Goal: Check status: Check status

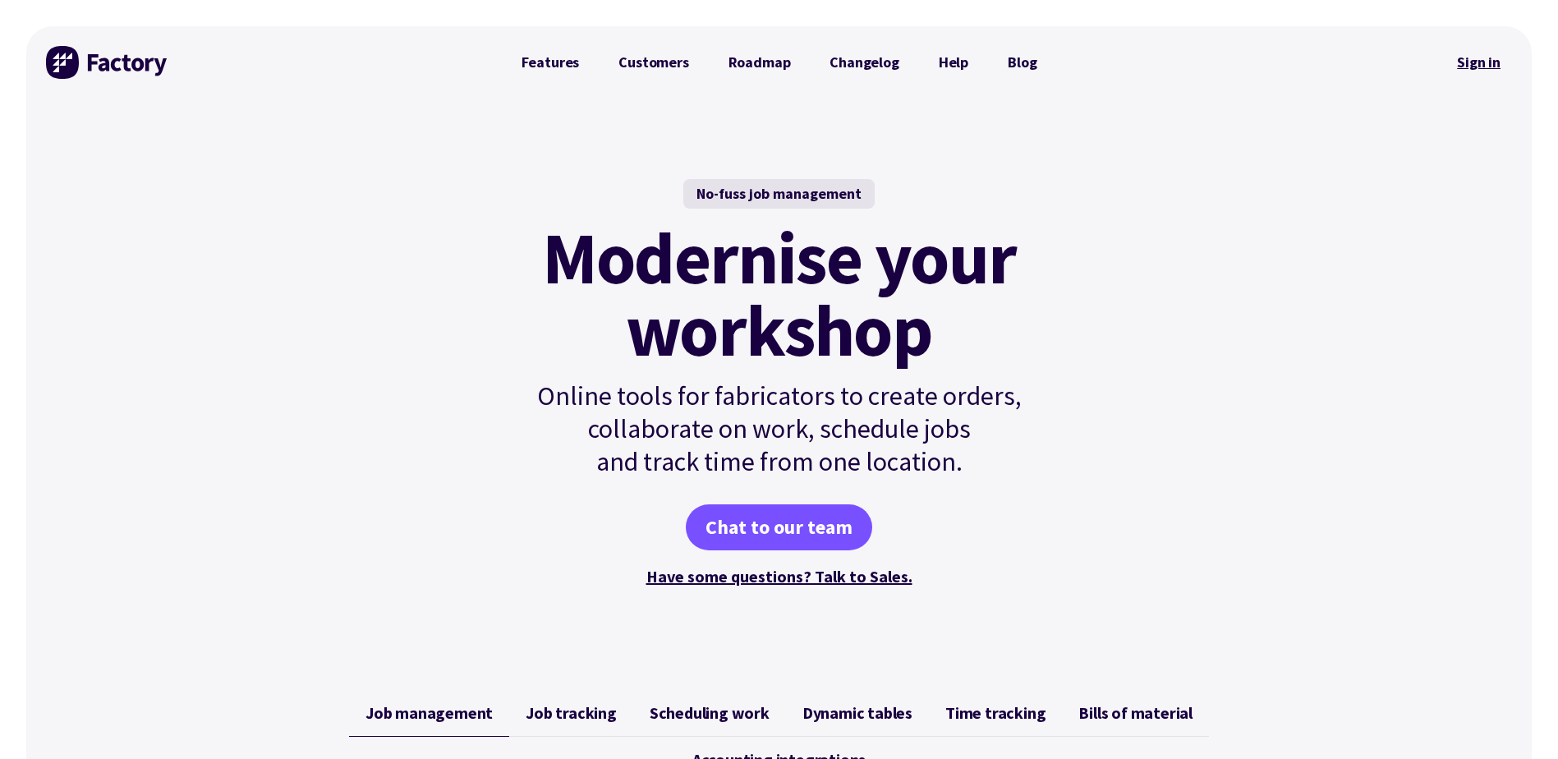
click at [1494, 63] on link "Sign in" at bounding box center [1479, 63] width 67 height 38
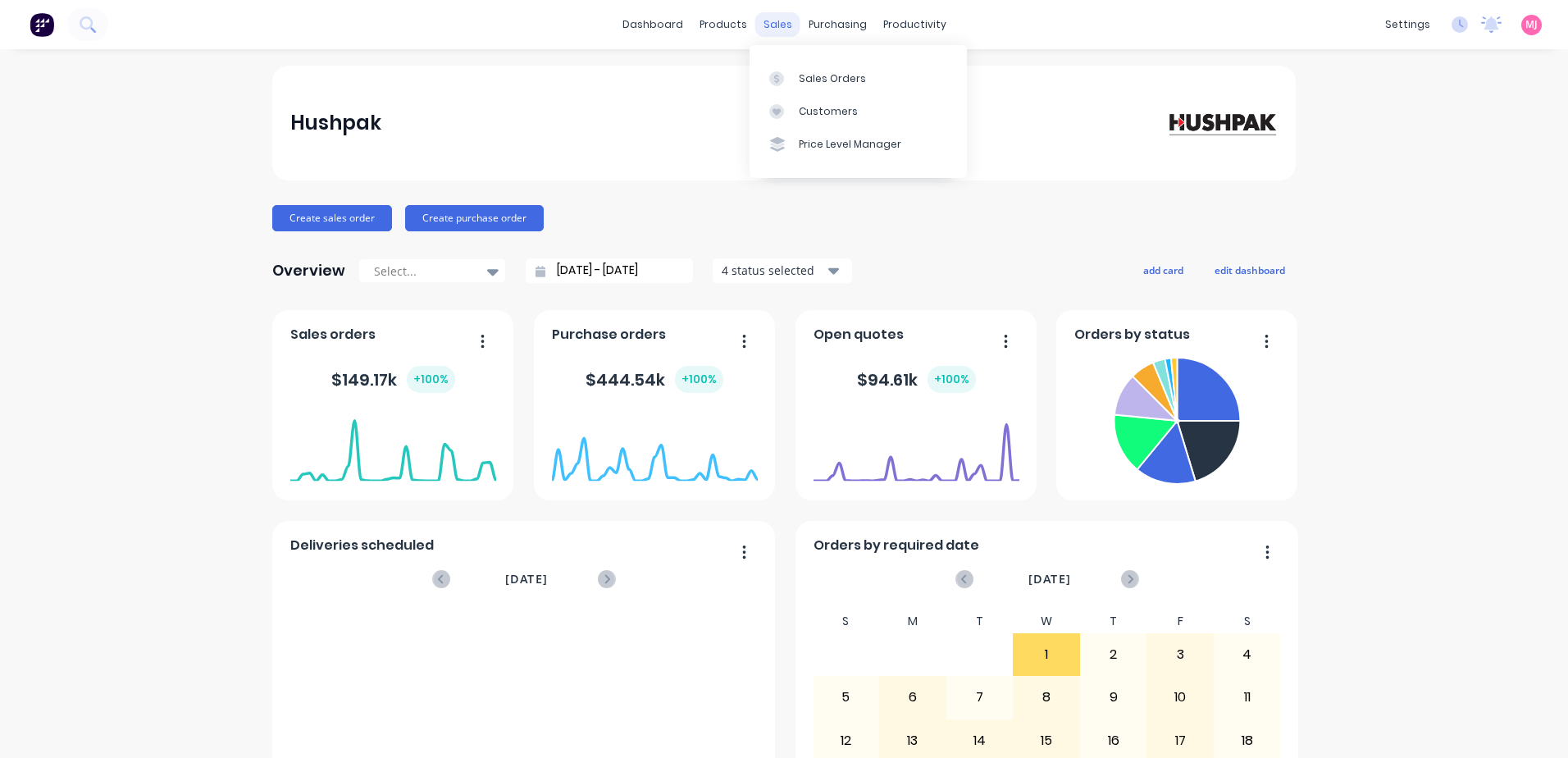
click at [772, 26] on div "sales" at bounding box center [777, 24] width 45 height 25
click at [795, 78] on link "Sales Orders" at bounding box center [859, 78] width 218 height 33
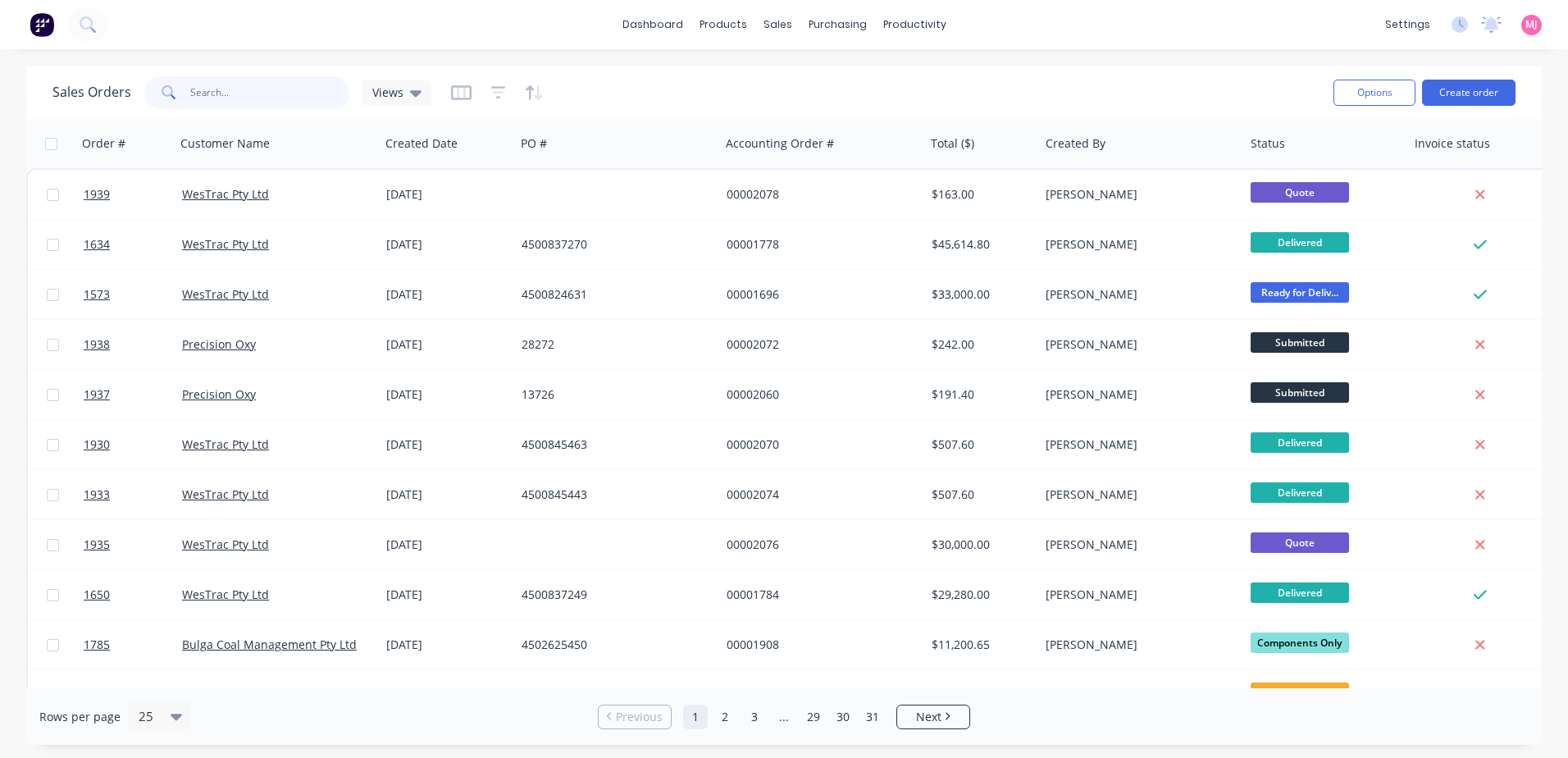
click at [278, 93] on input "text" at bounding box center [271, 92] width 160 height 33
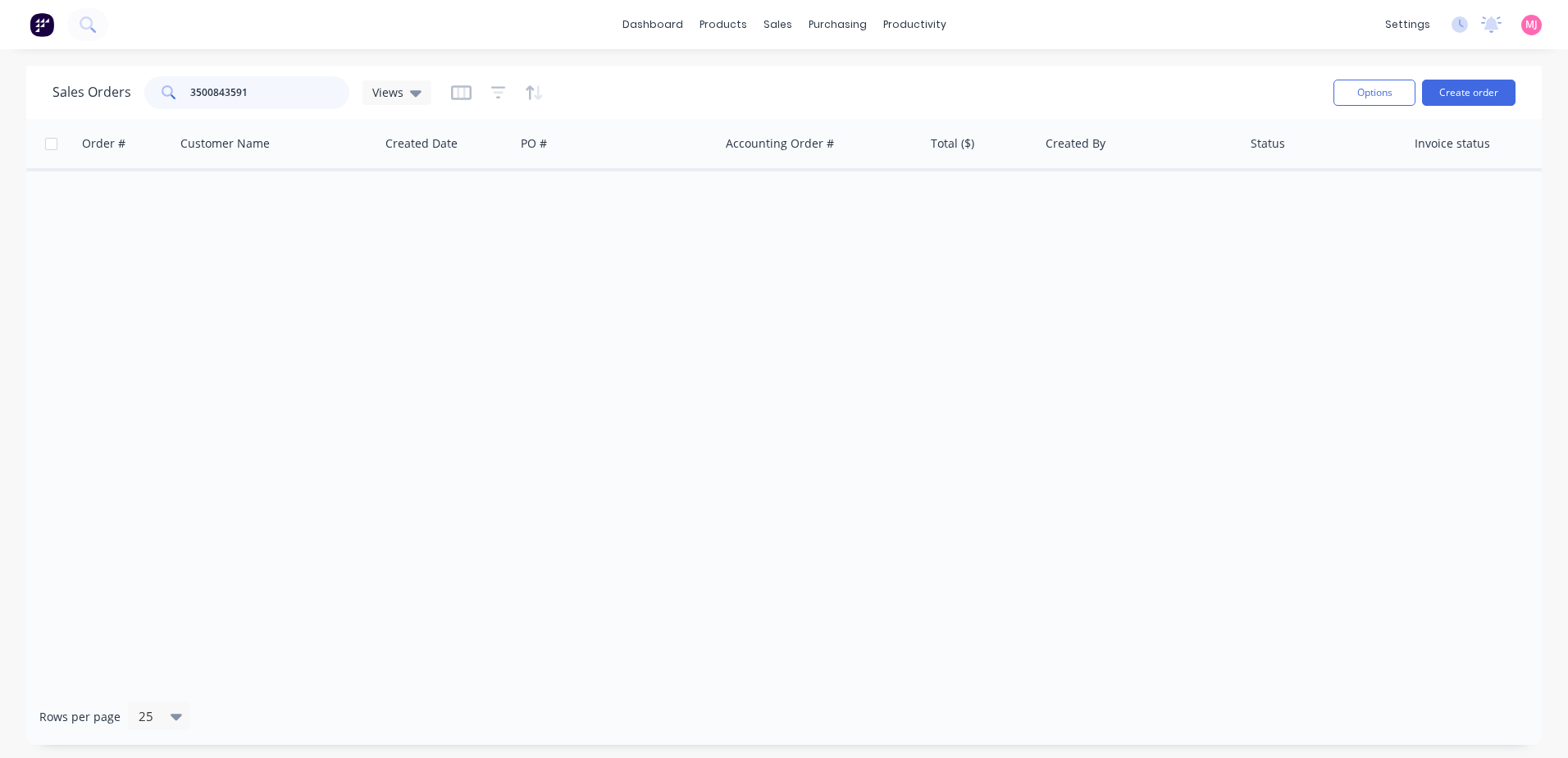
click at [297, 98] on input "3500843591" at bounding box center [271, 92] width 160 height 33
click at [769, 29] on div "sales" at bounding box center [777, 24] width 45 height 25
click at [781, 86] on link "Sales Orders" at bounding box center [864, 78] width 218 height 33
click at [808, 71] on div "Sales Orders" at bounding box center [838, 78] width 67 height 15
drag, startPoint x: 294, startPoint y: 90, endPoint x: 148, endPoint y: 109, distance: 147.2
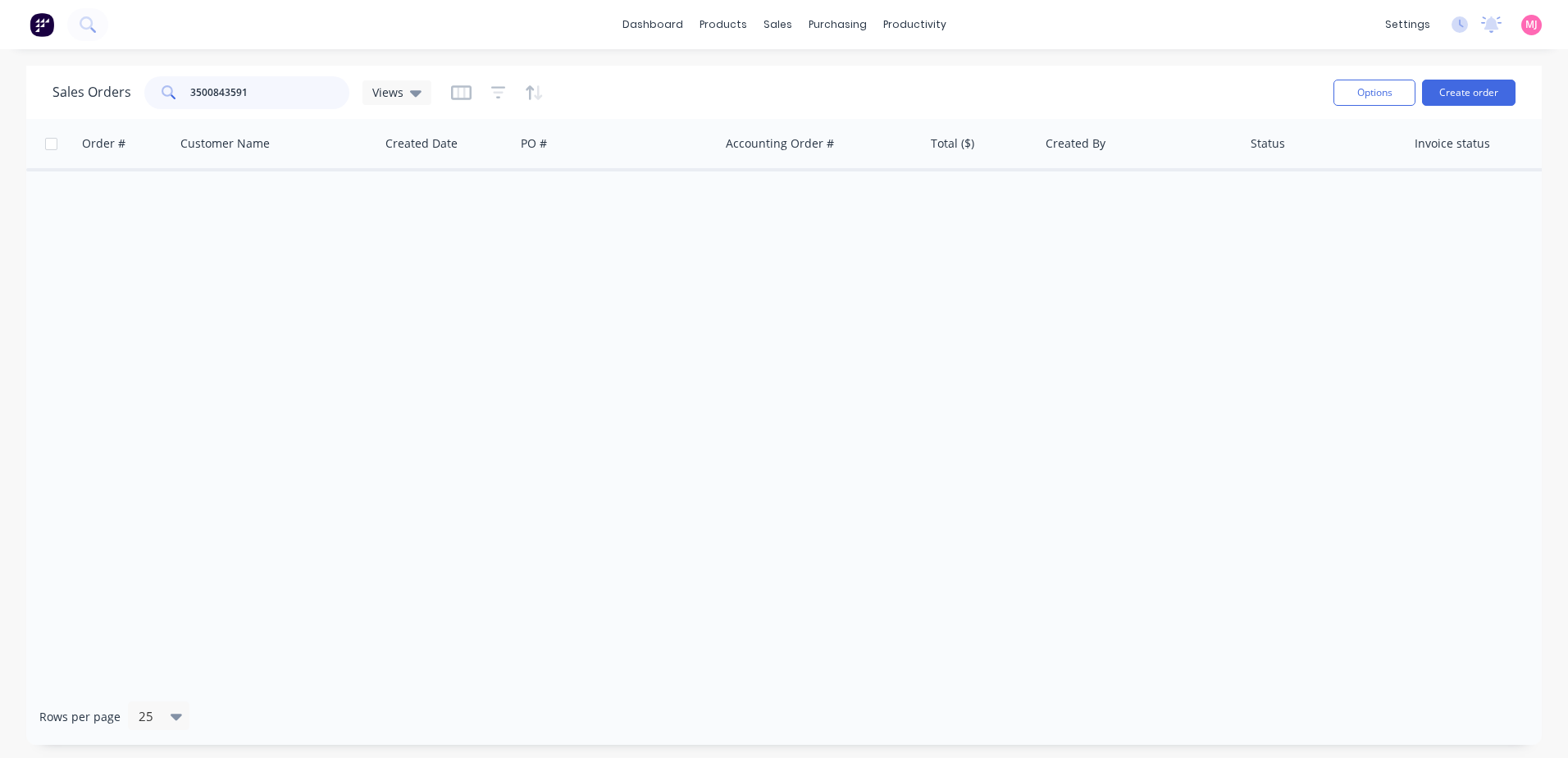
click at [146, 110] on div "Sales Orders 3500843591 Views" at bounding box center [687, 92] width 1268 height 40
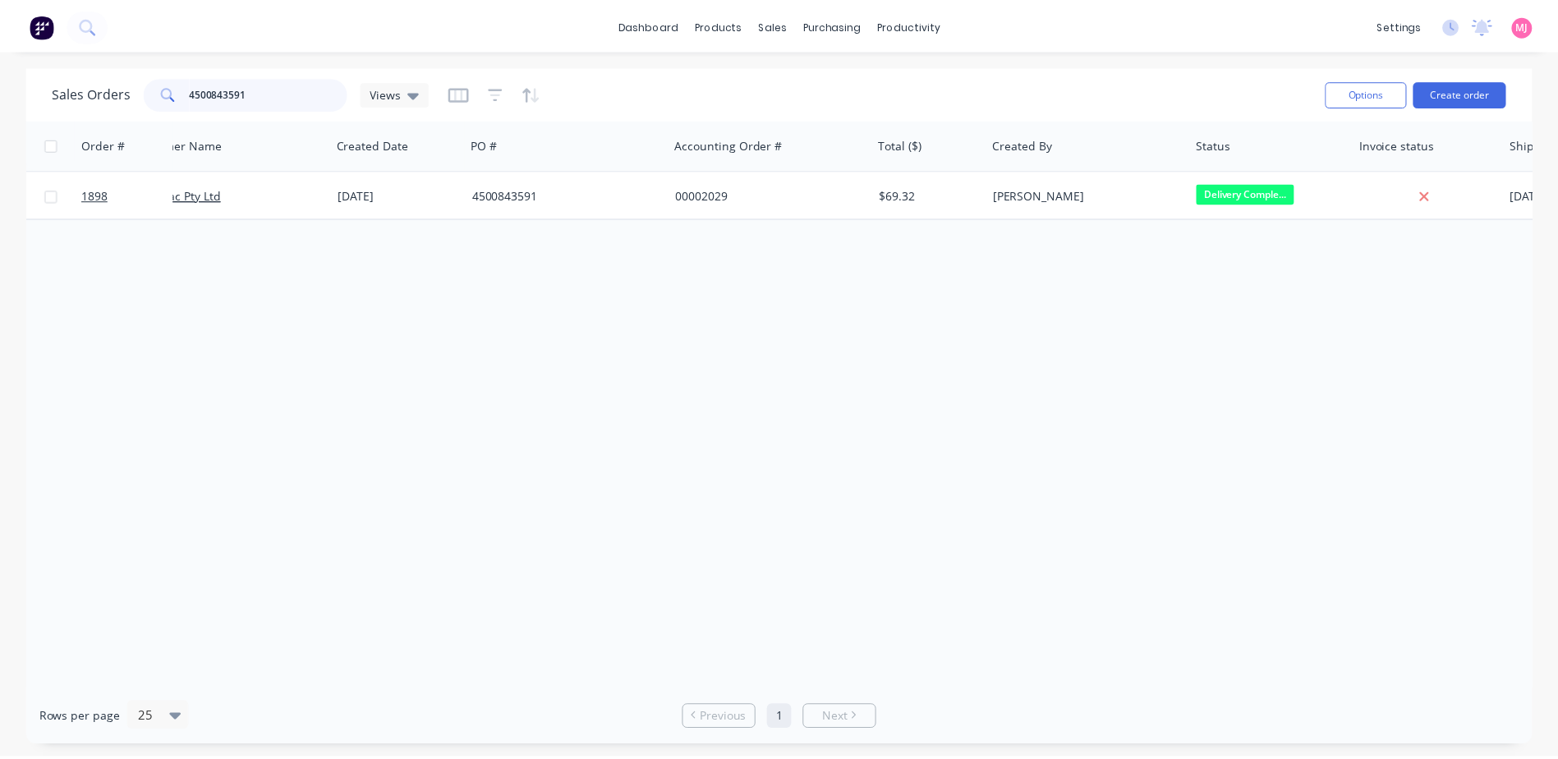
scroll to position [0, 21]
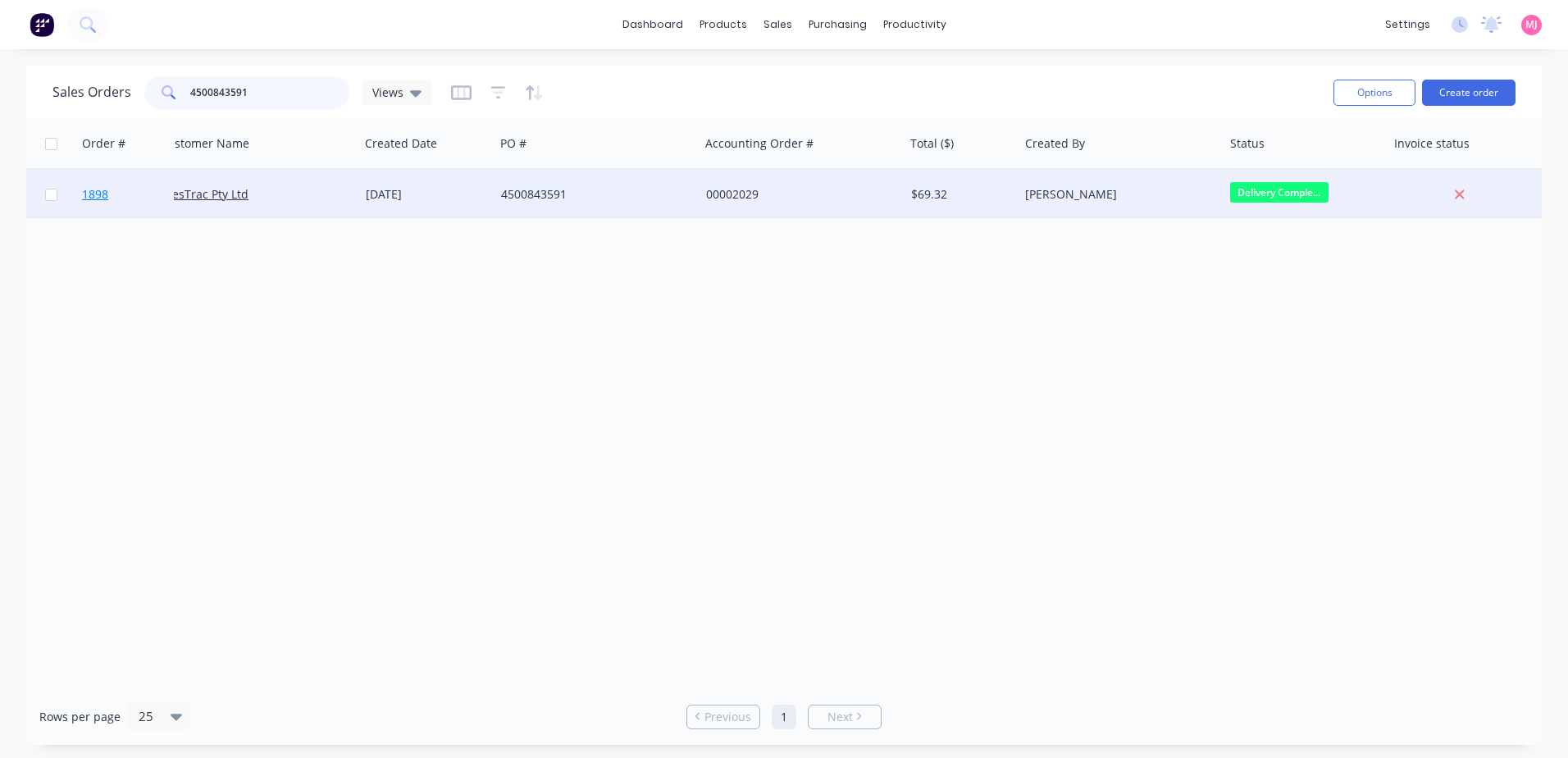
type input "4500843591"
click at [103, 193] on span "1898" at bounding box center [95, 194] width 26 height 16
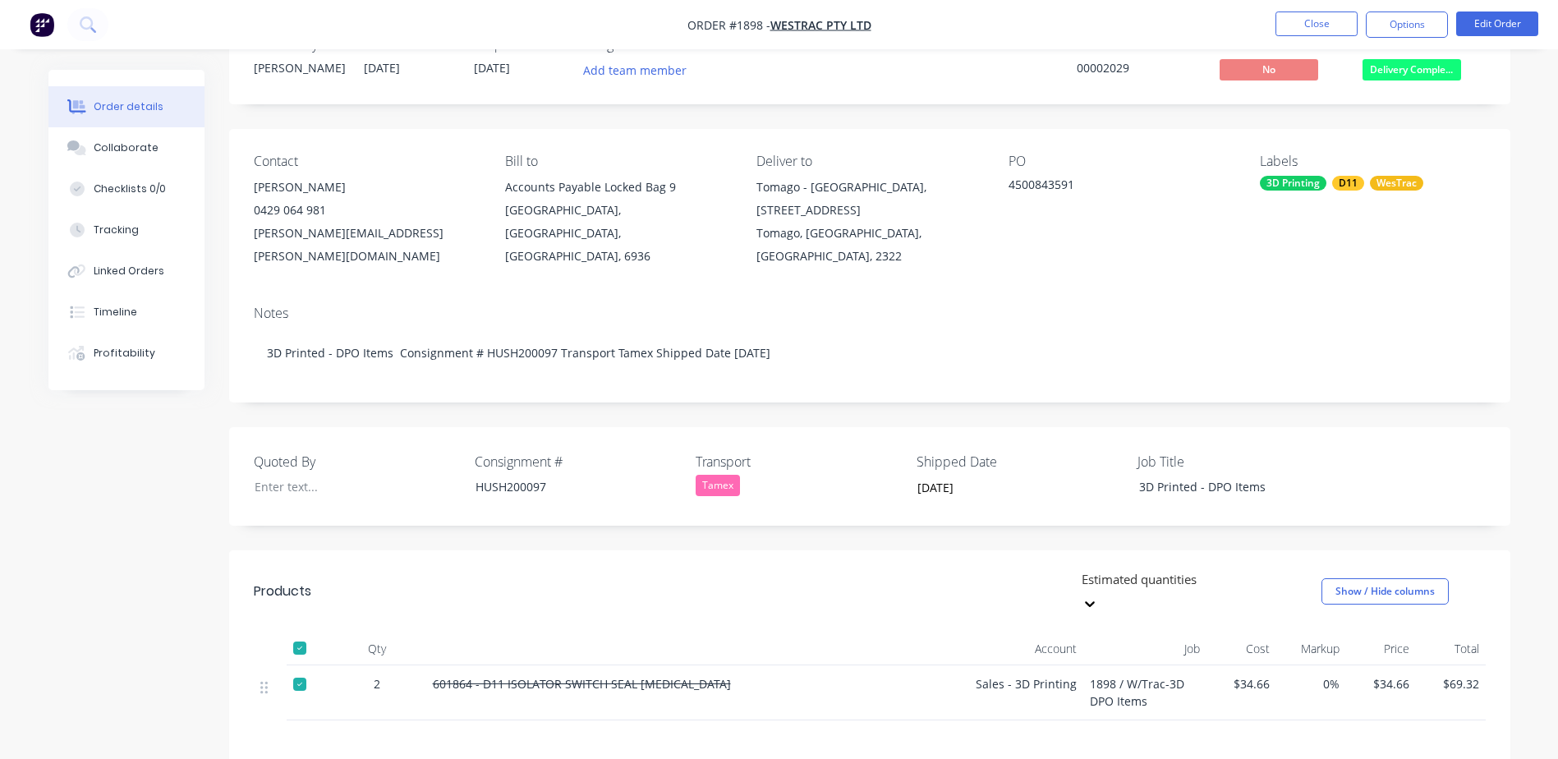
scroll to position [82, 0]
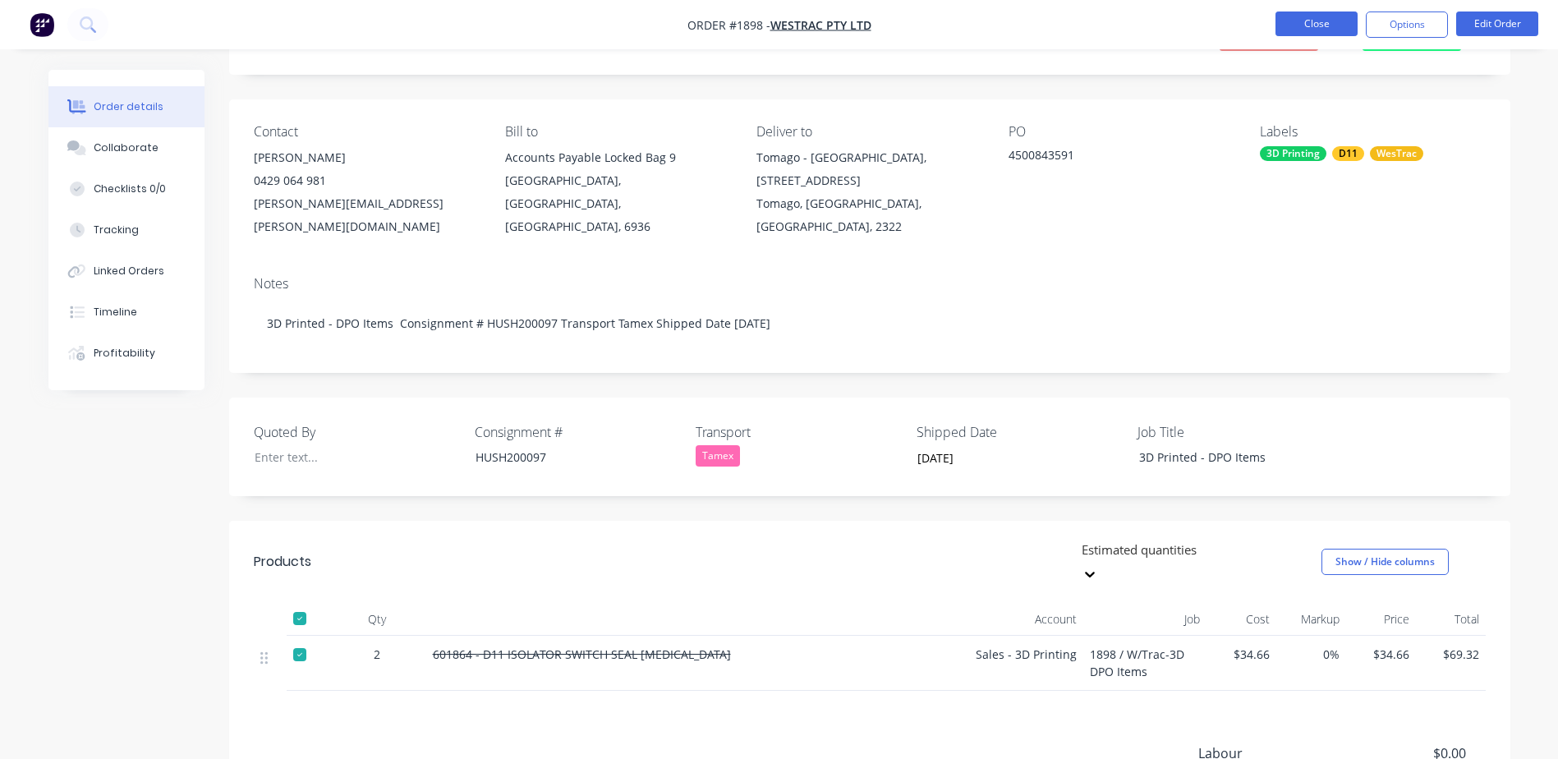
click at [1314, 24] on button "Close" at bounding box center [1317, 23] width 82 height 25
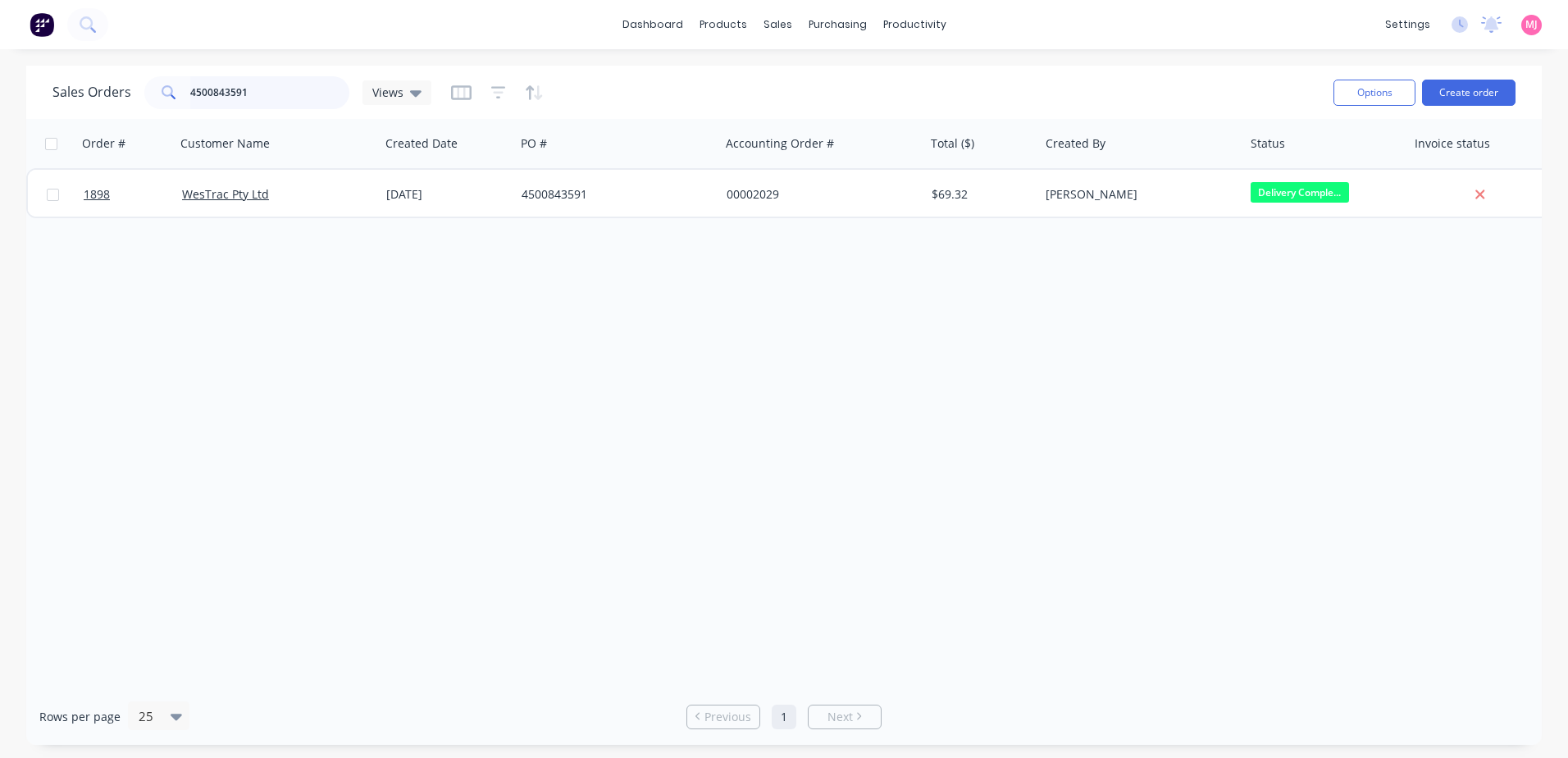
click at [291, 98] on input "4500843591" at bounding box center [271, 92] width 160 height 33
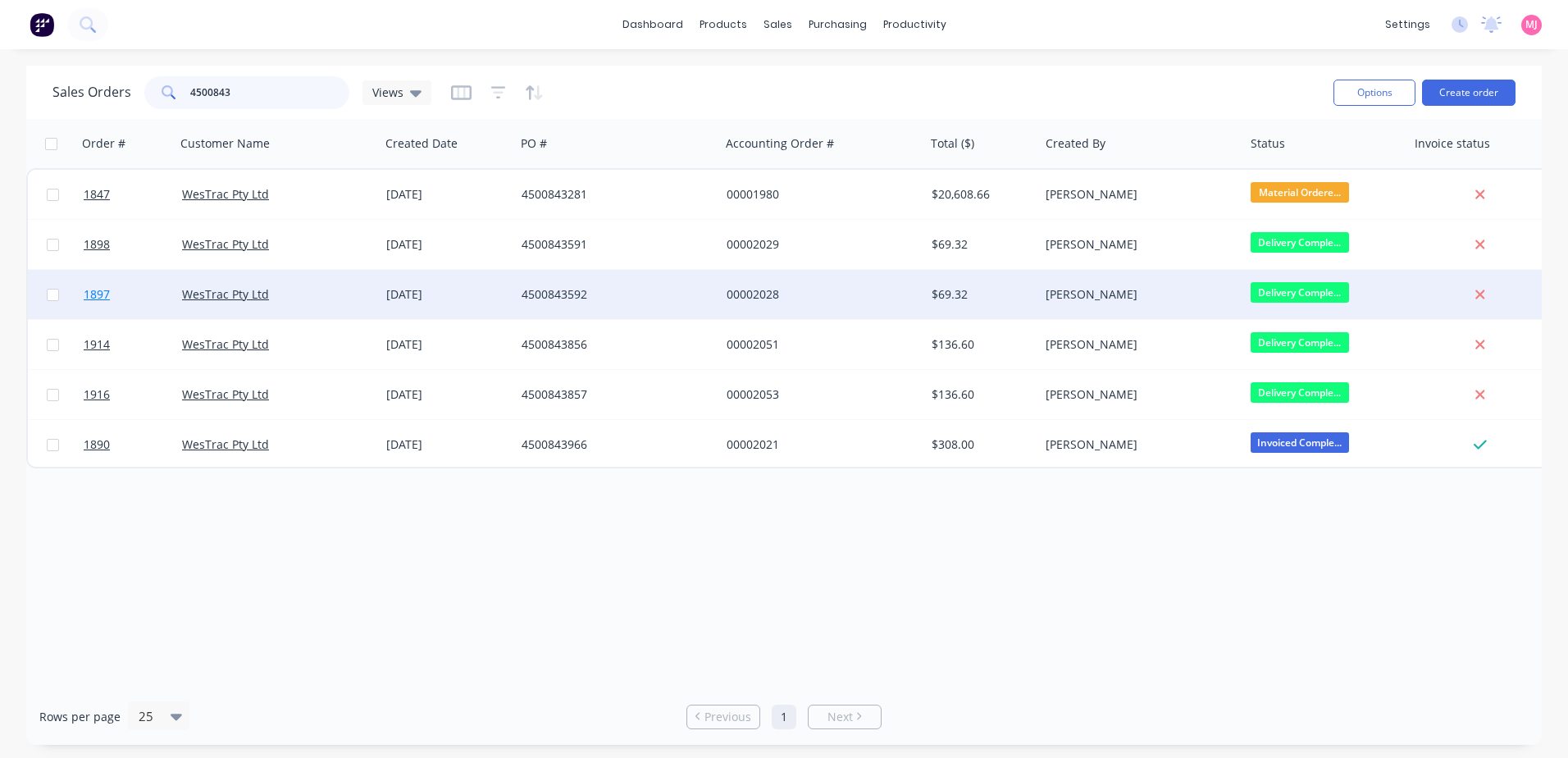
type input "4500843"
click at [103, 296] on span "1897" at bounding box center [97, 295] width 26 height 16
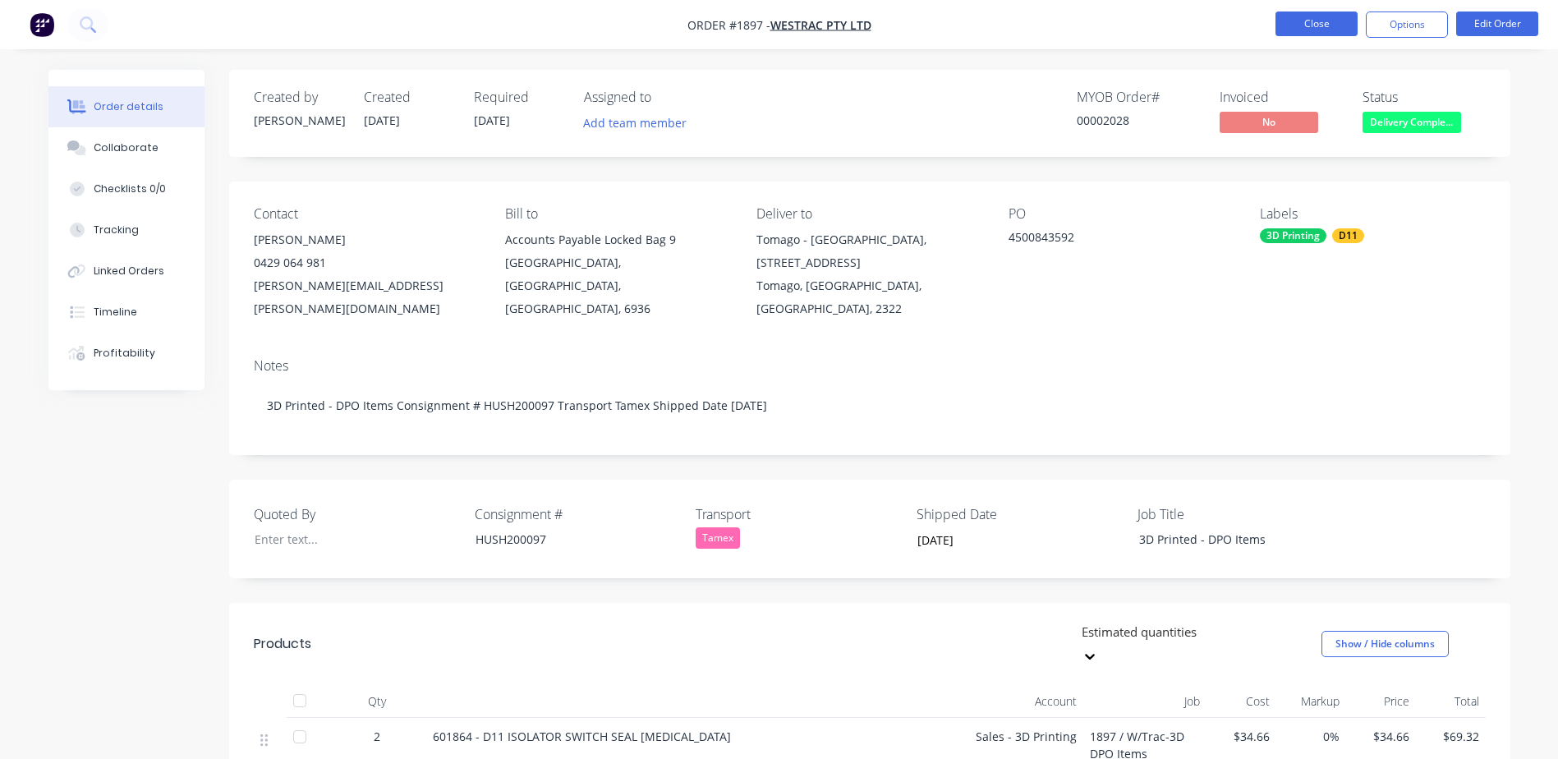
click at [1320, 25] on button "Close" at bounding box center [1317, 23] width 82 height 25
